Goal: Use online tool/utility: Utilize a website feature to perform a specific function

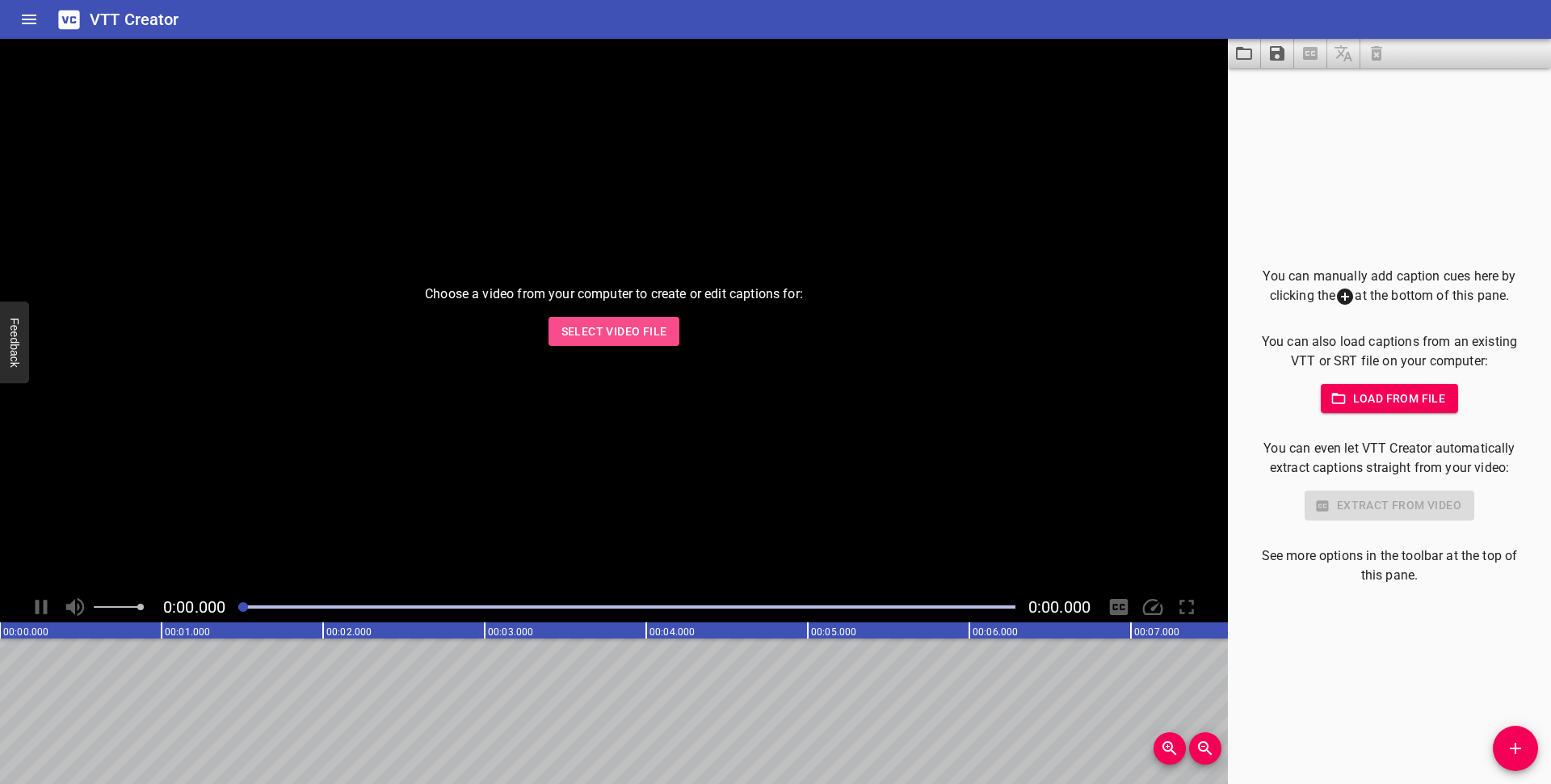
click at [630, 327] on span "Select Video File" at bounding box center [614, 332] width 106 height 21
click at [609, 330] on span "Select Video File" at bounding box center [614, 332] width 106 height 21
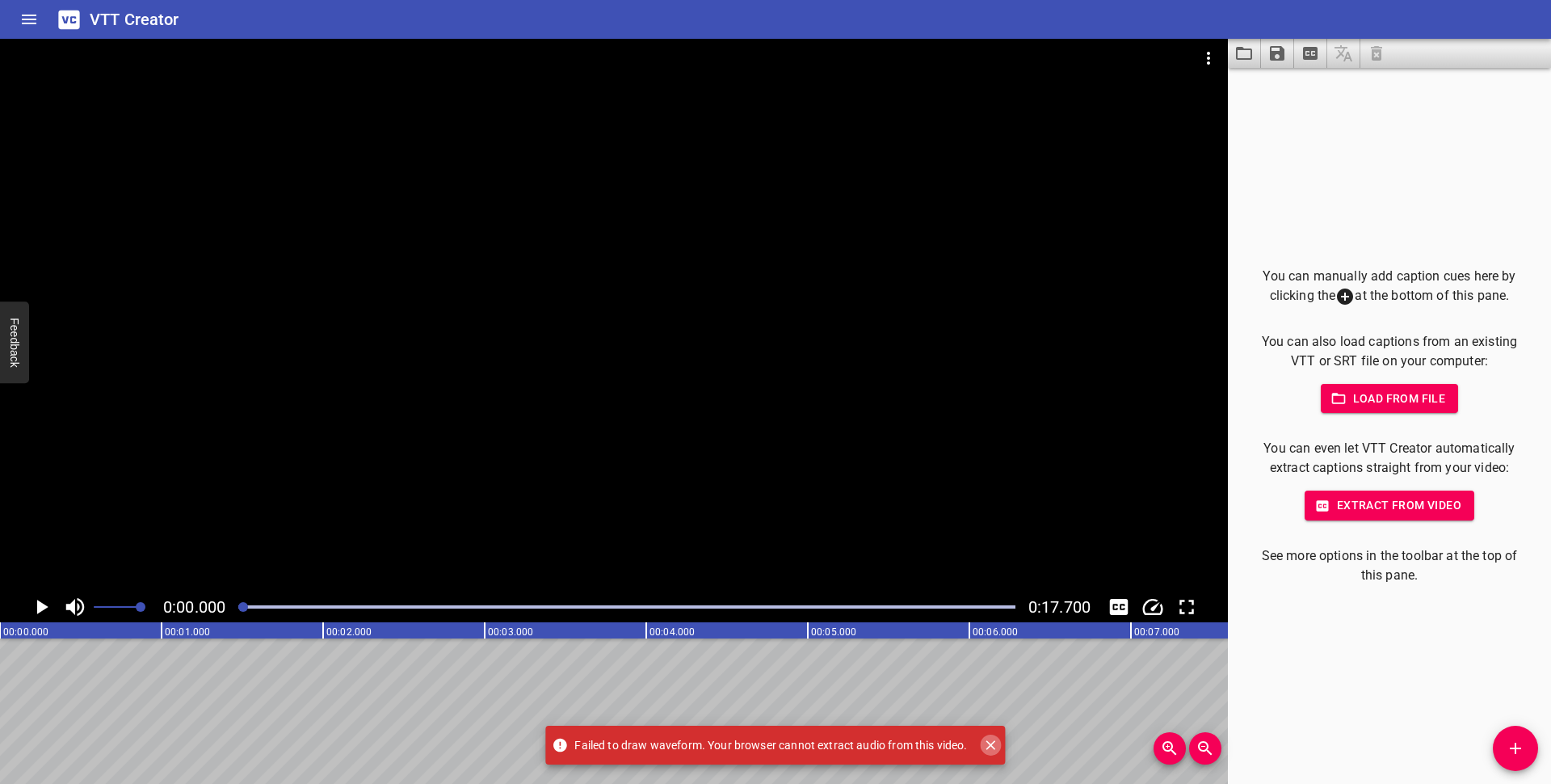
click at [997, 746] on icon "Close" at bounding box center [991, 745] width 16 height 16
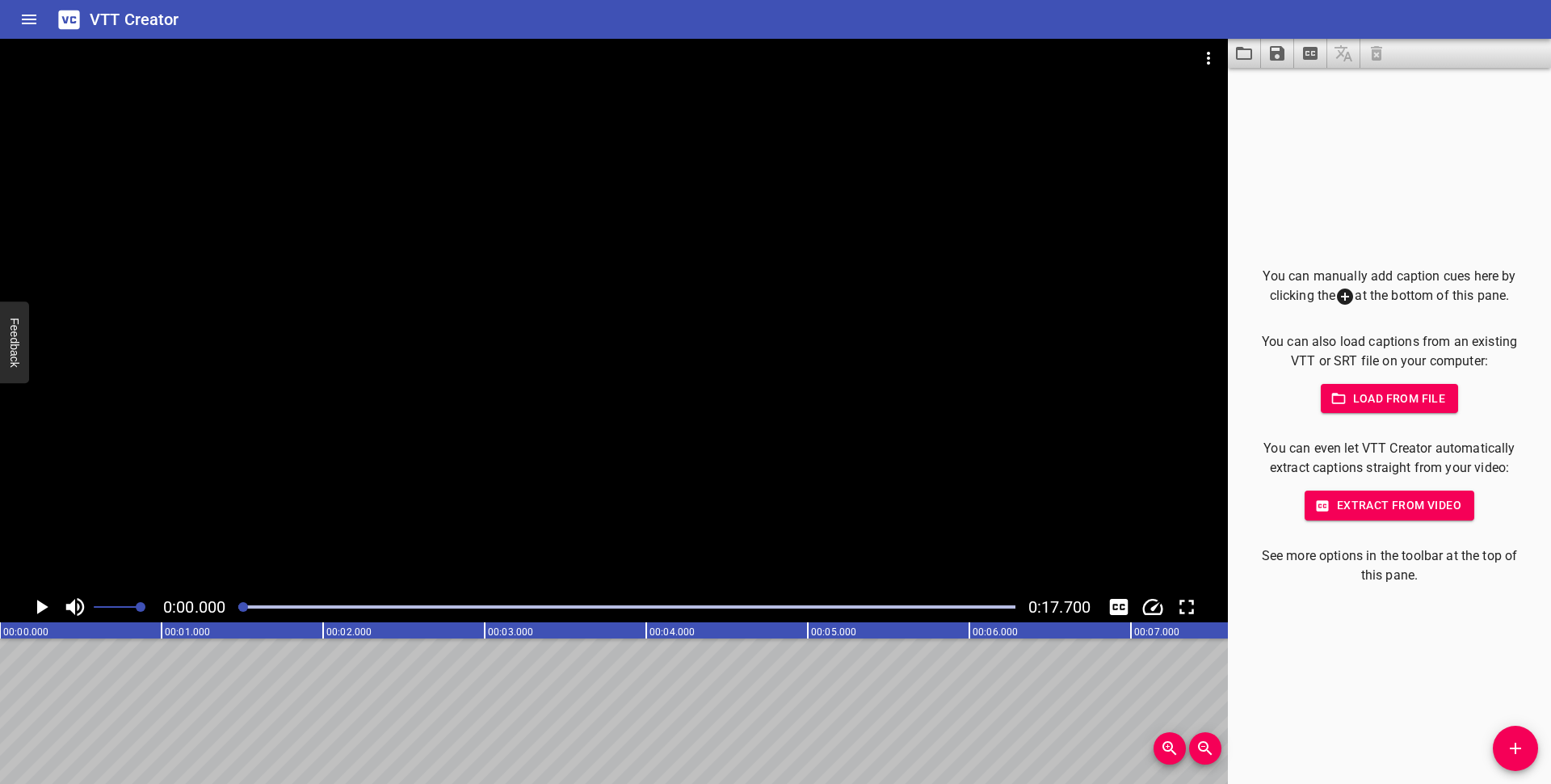
click at [1375, 449] on p "You can even let VTT Creator automatically extract captions straight from your …" at bounding box center [1390, 457] width 271 height 39
click at [1370, 461] on p "You can even let VTT Creator automatically extract captions straight from your …" at bounding box center [1390, 457] width 271 height 39
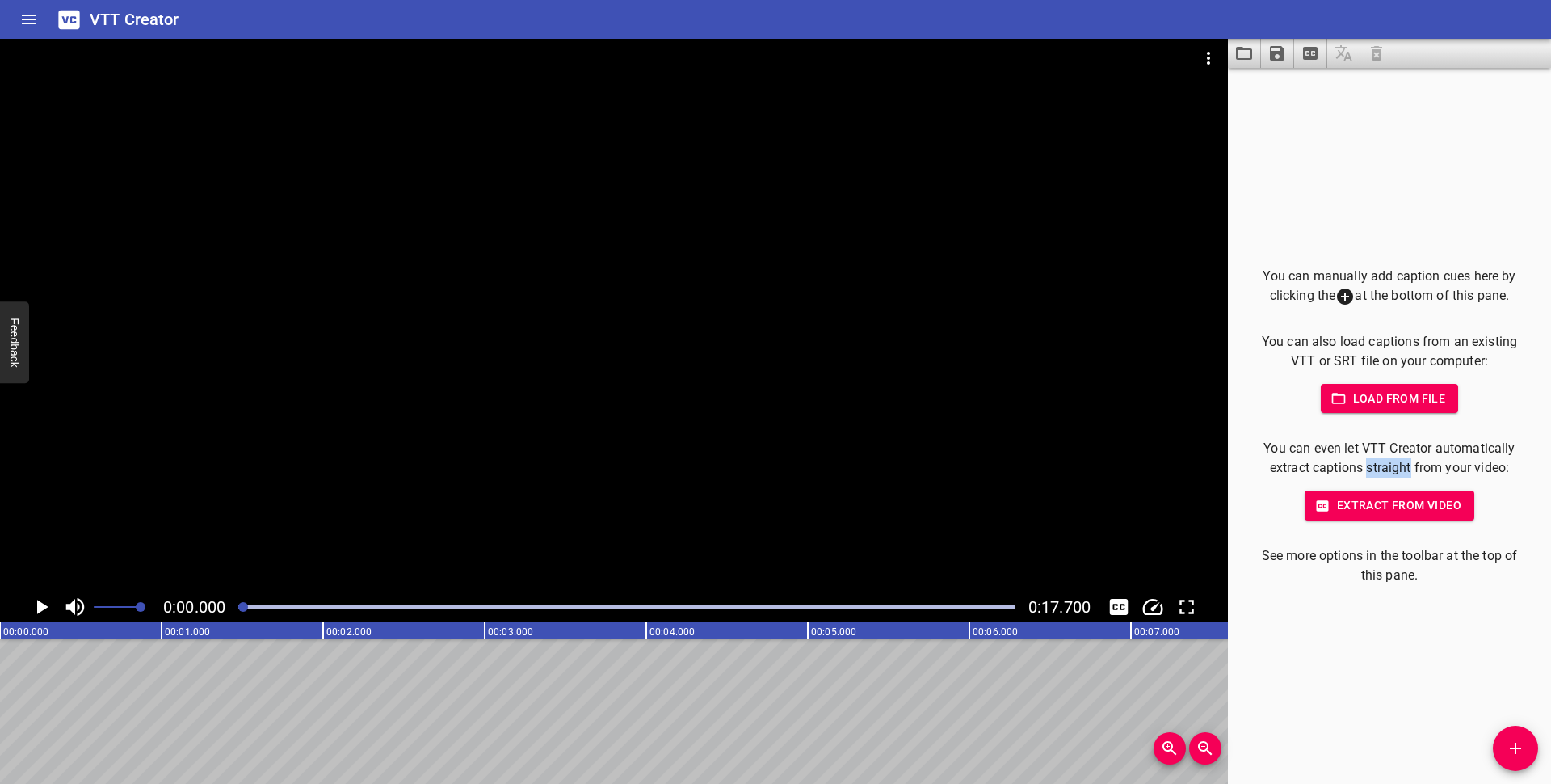
click at [1370, 464] on p "You can even let VTT Creator automatically extract captions straight from your …" at bounding box center [1390, 457] width 271 height 39
click at [1367, 508] on span "Extract from video" at bounding box center [1390, 505] width 144 height 21
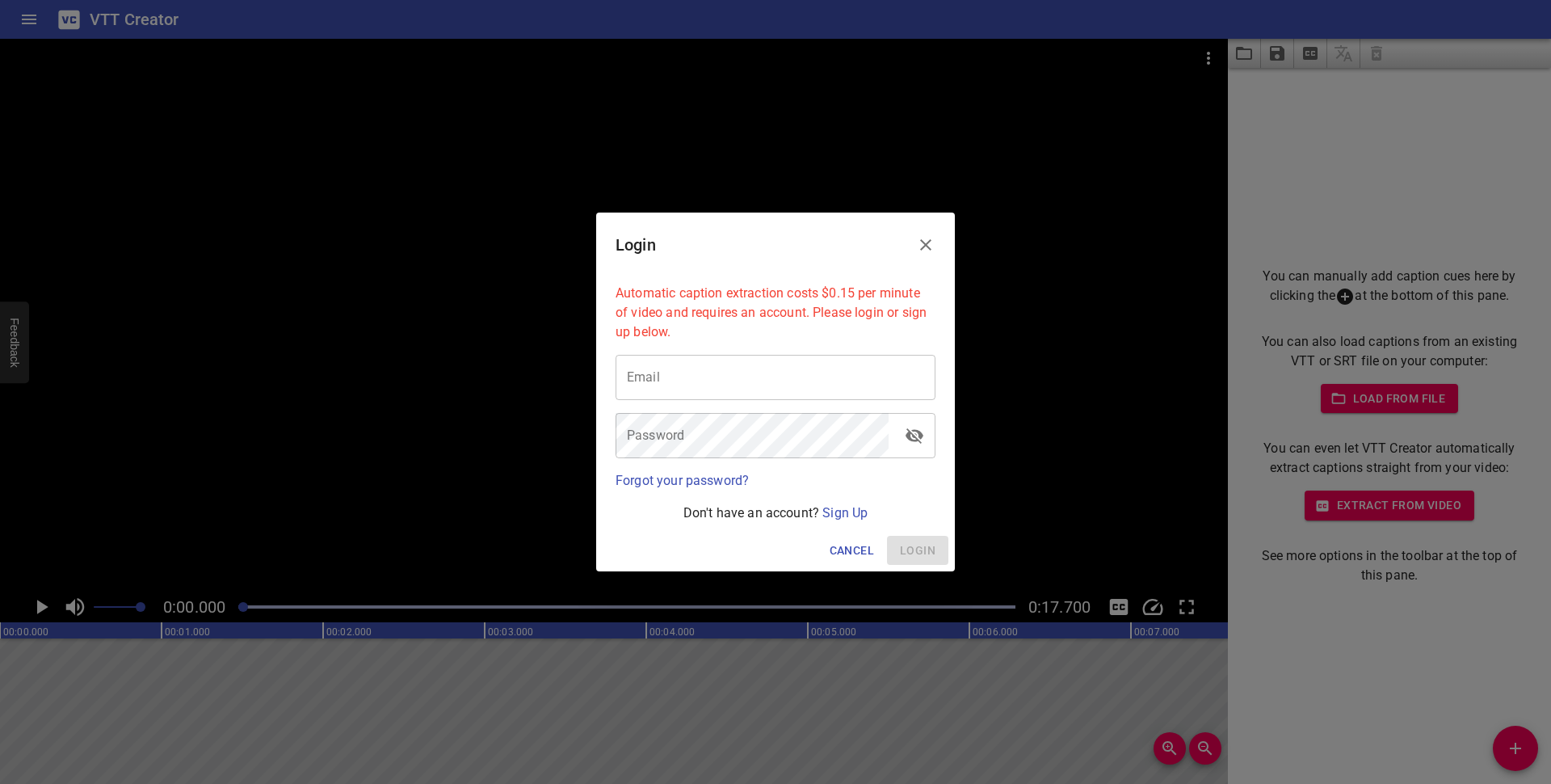
click at [913, 243] on button "Close" at bounding box center [926, 244] width 39 height 39
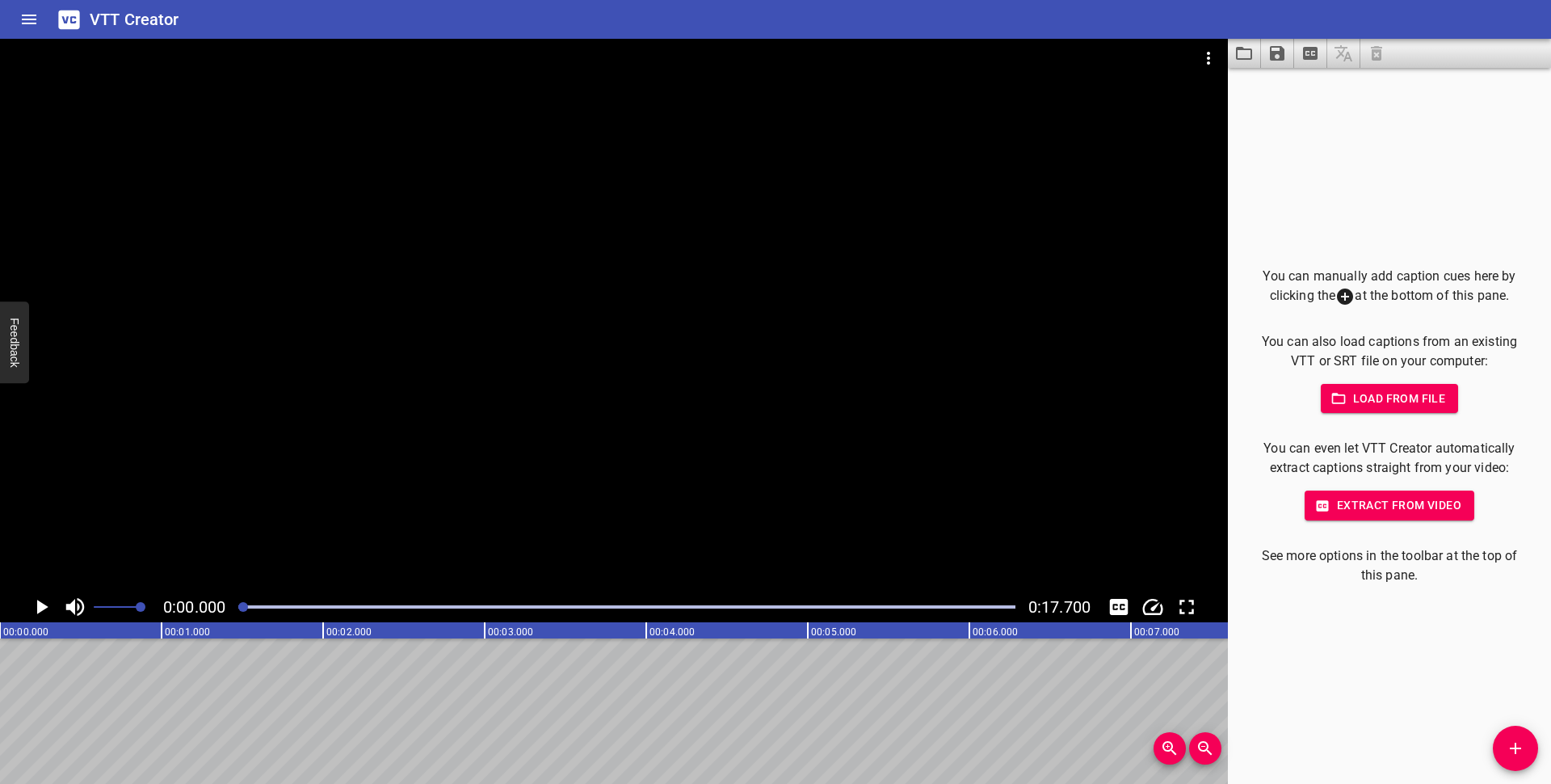
click at [1364, 390] on span "Load from file" at bounding box center [1390, 399] width 112 height 21
